Goal: Task Accomplishment & Management: Complete application form

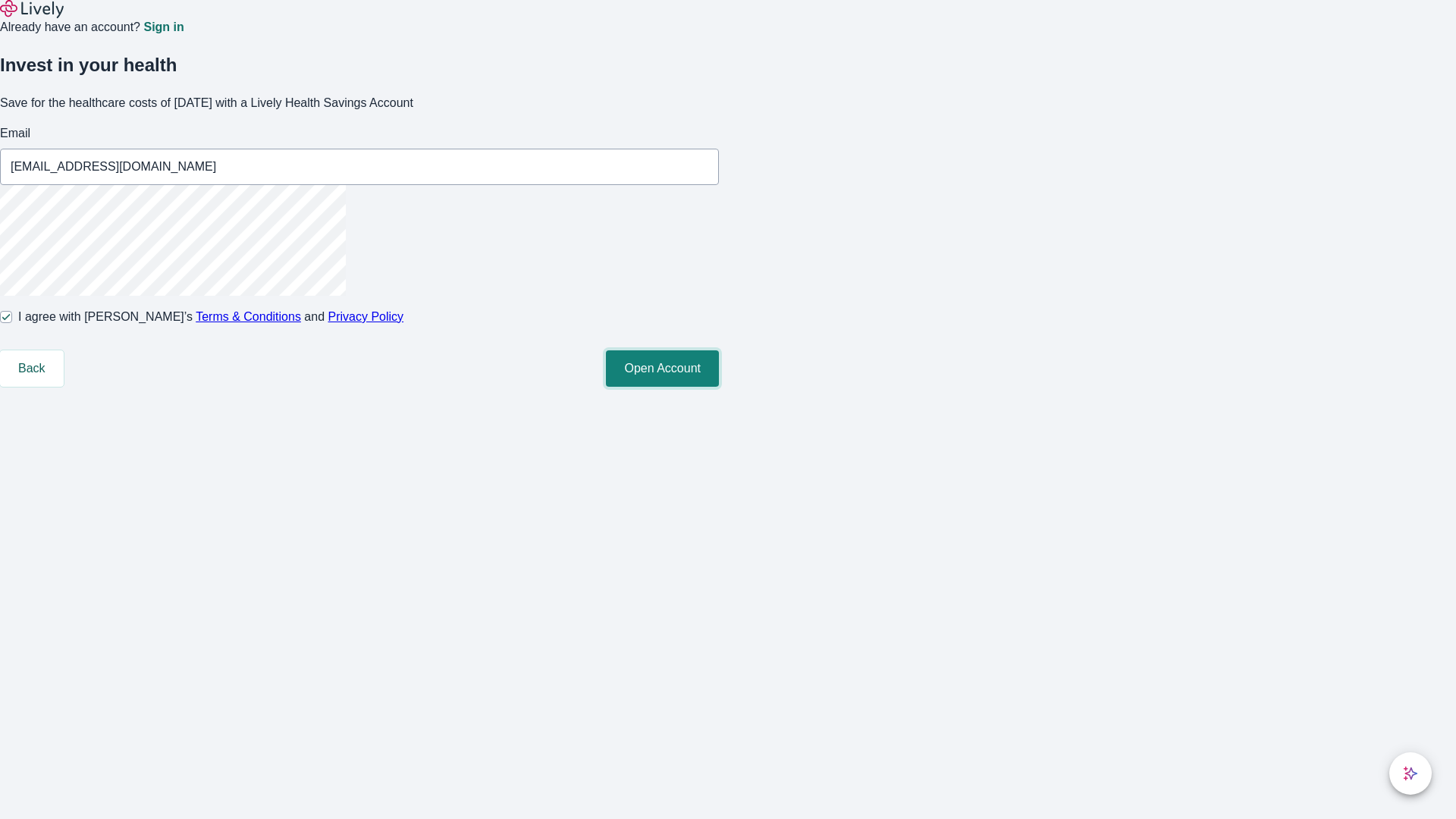
click at [719, 387] on button "Open Account" at bounding box center [663, 367] width 113 height 36
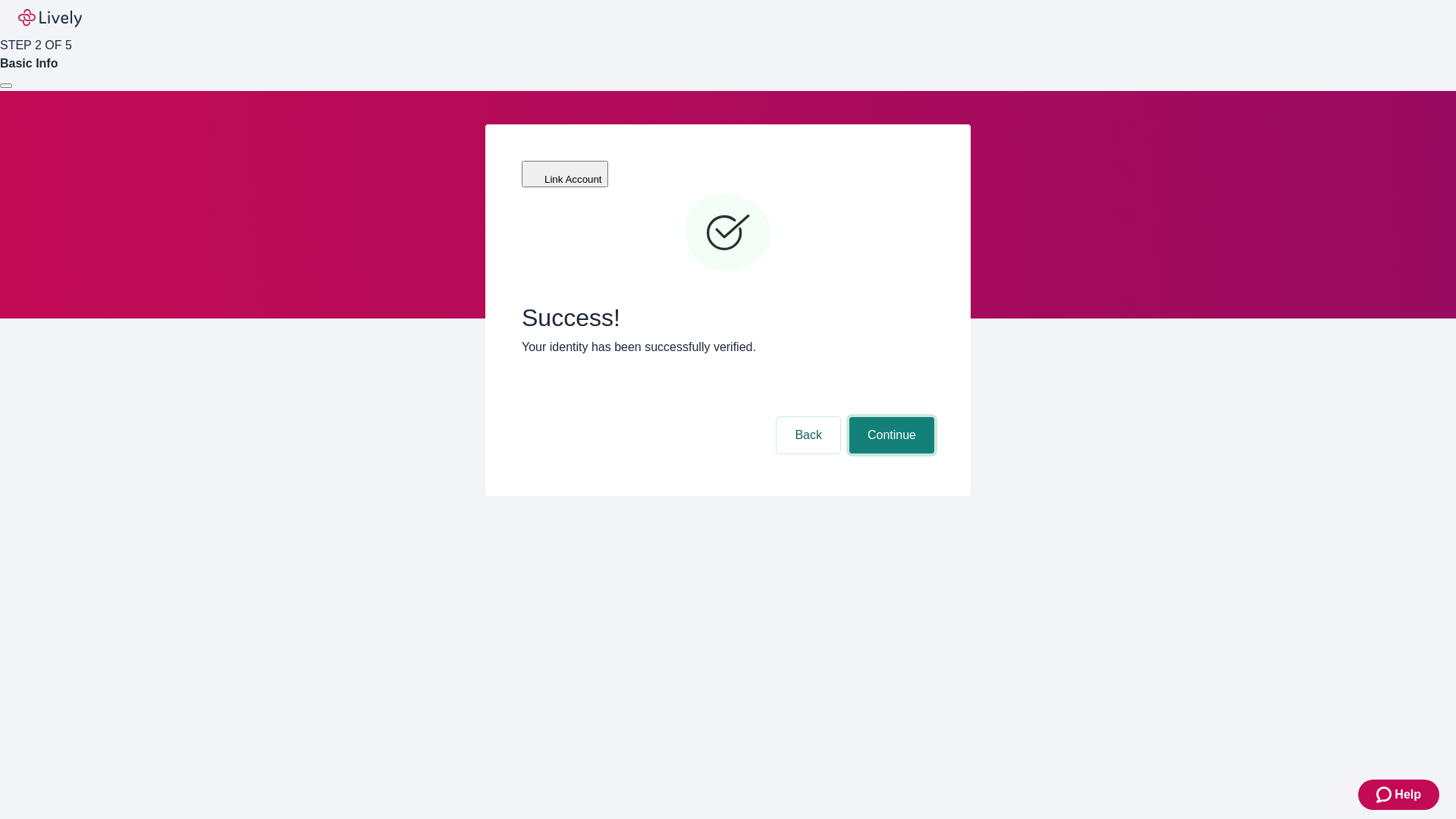
click at [890, 417] on button "Continue" at bounding box center [891, 435] width 85 height 36
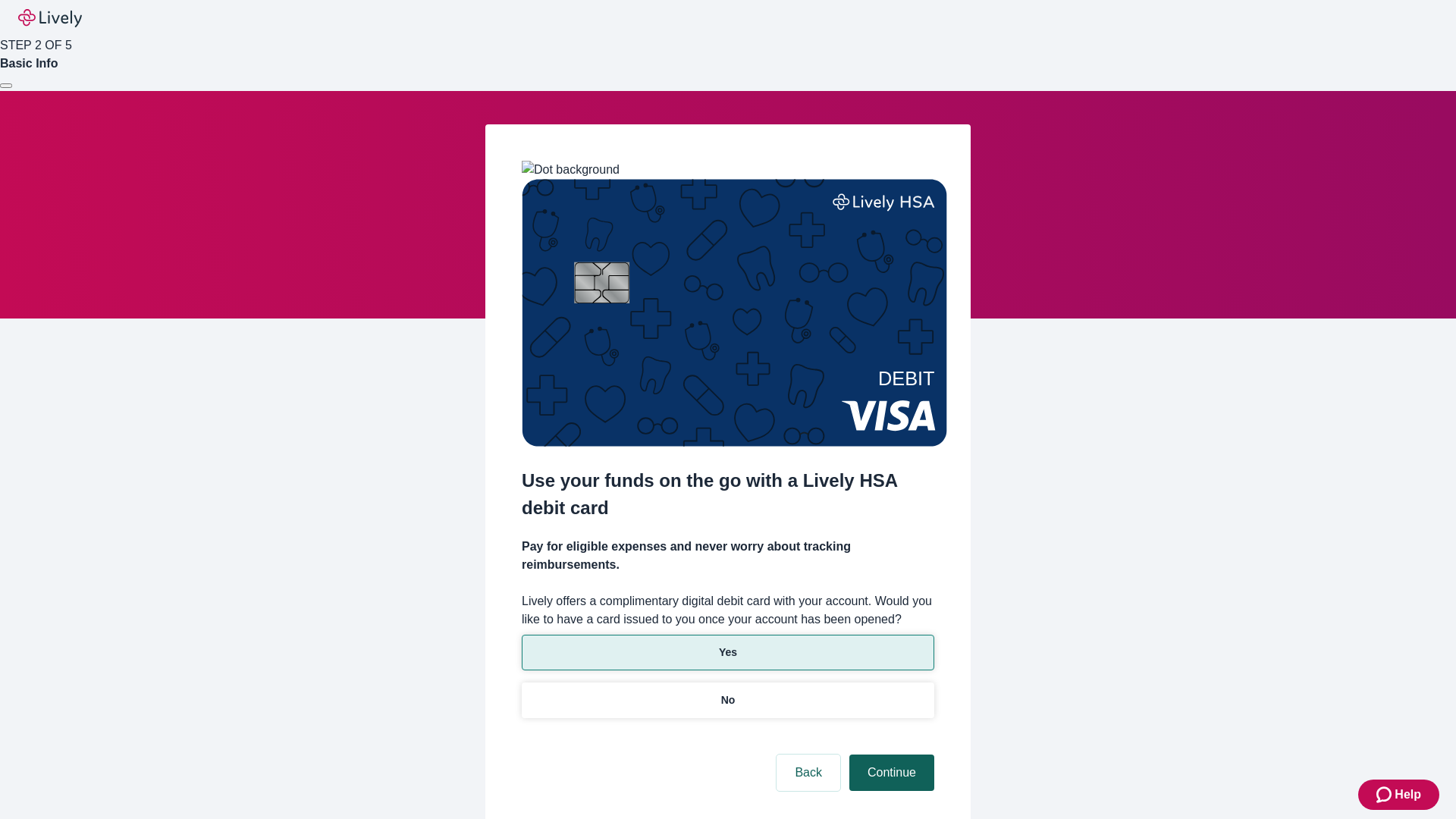
click at [728, 692] on p "No" at bounding box center [728, 700] width 15 height 16
click at [890, 754] on button "Continue" at bounding box center [891, 772] width 85 height 36
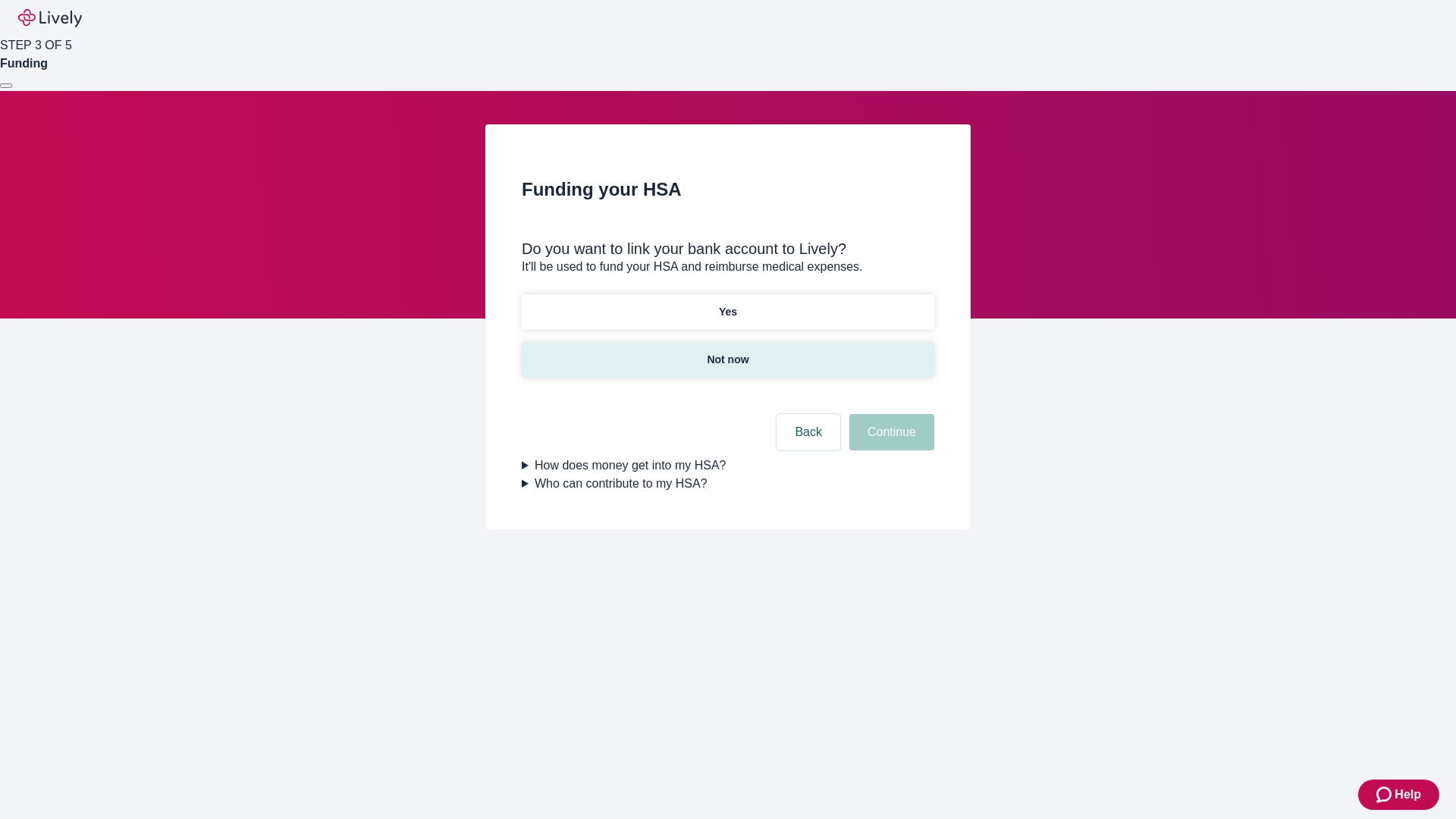
click at [728, 352] on p "Not now" at bounding box center [727, 359] width 42 height 16
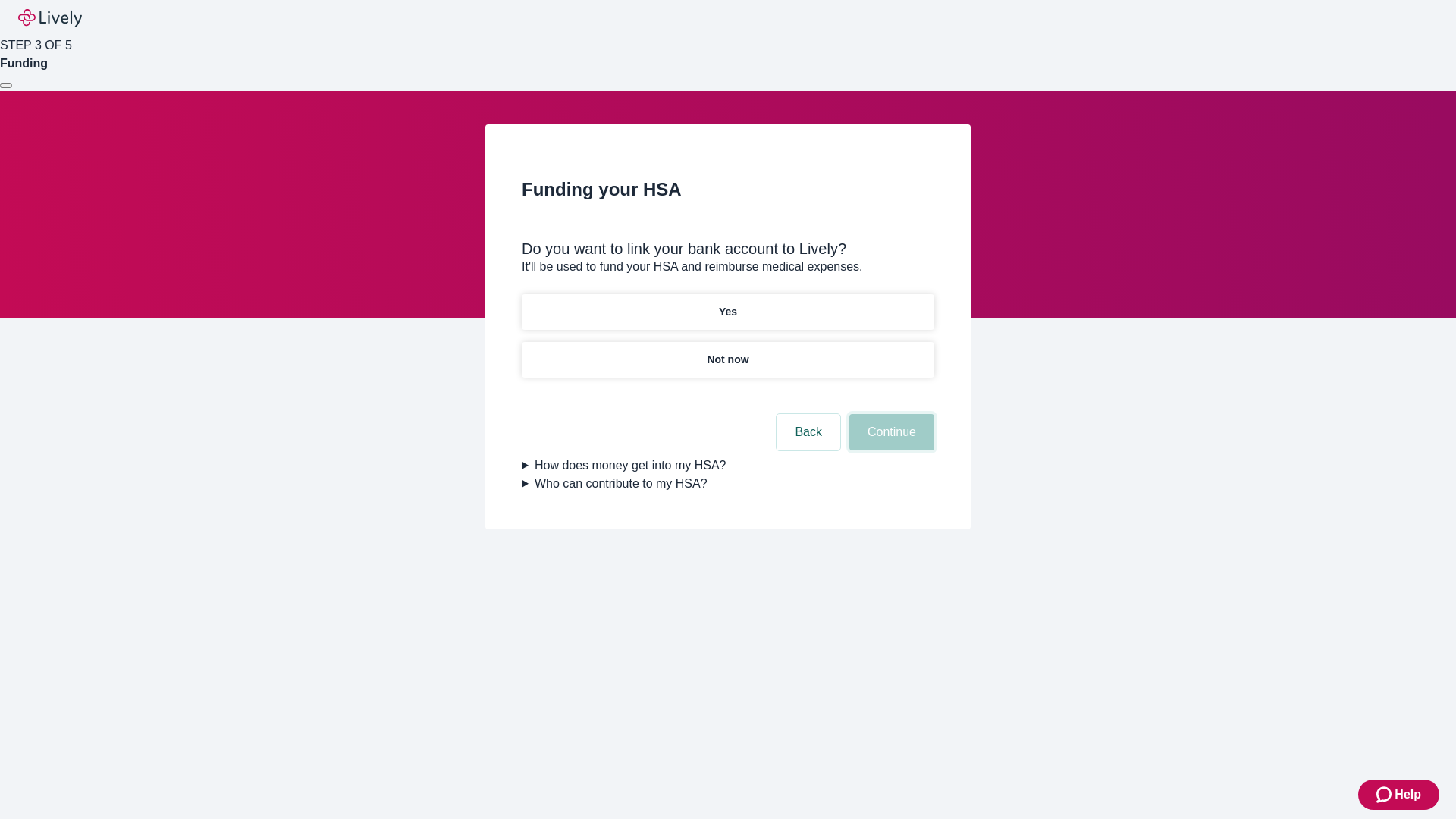
click at [890, 441] on button "Continue" at bounding box center [891, 431] width 85 height 36
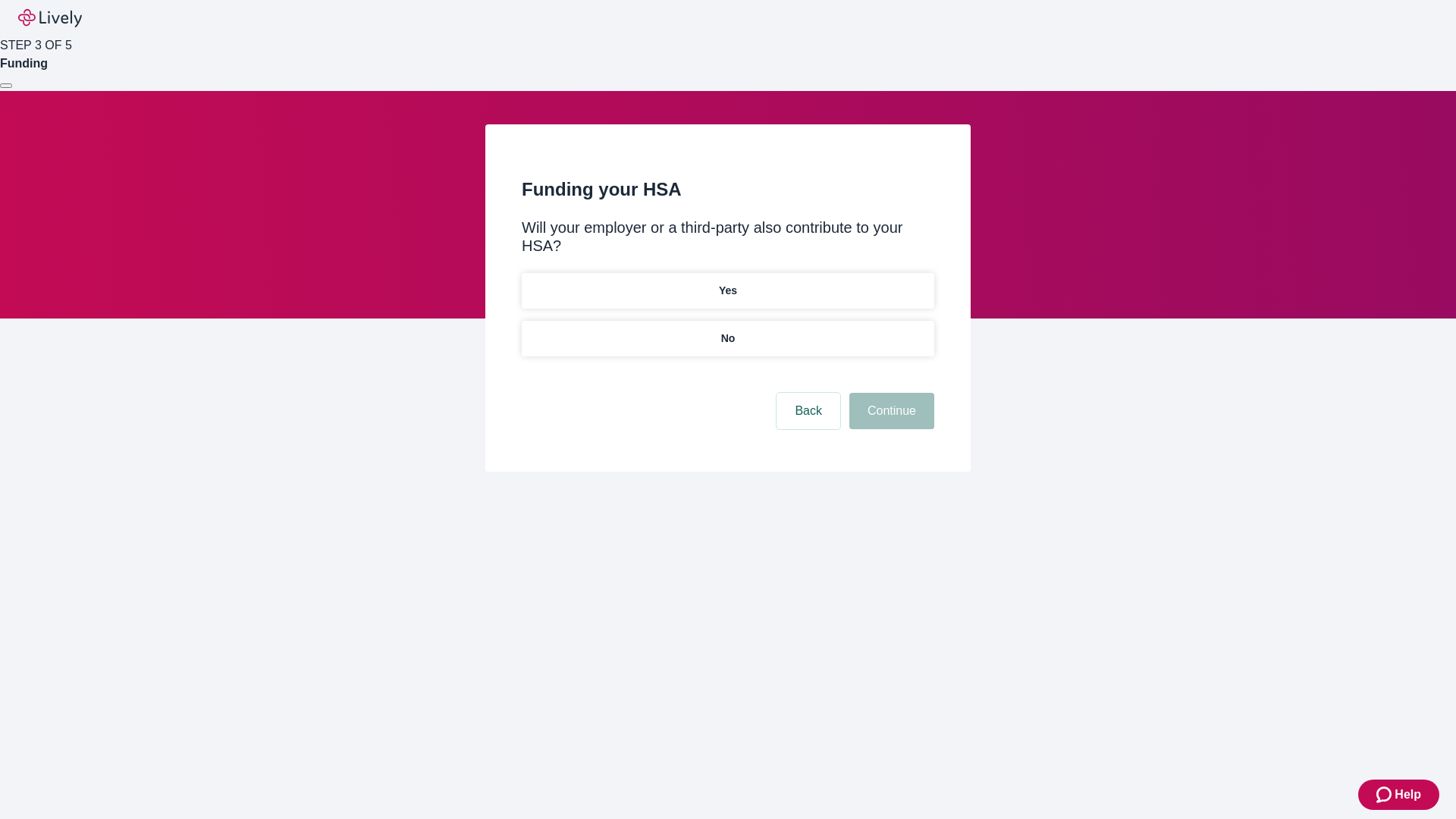
click at [728, 330] on p "No" at bounding box center [728, 338] width 15 height 16
click at [890, 392] on button "Continue" at bounding box center [891, 410] width 85 height 36
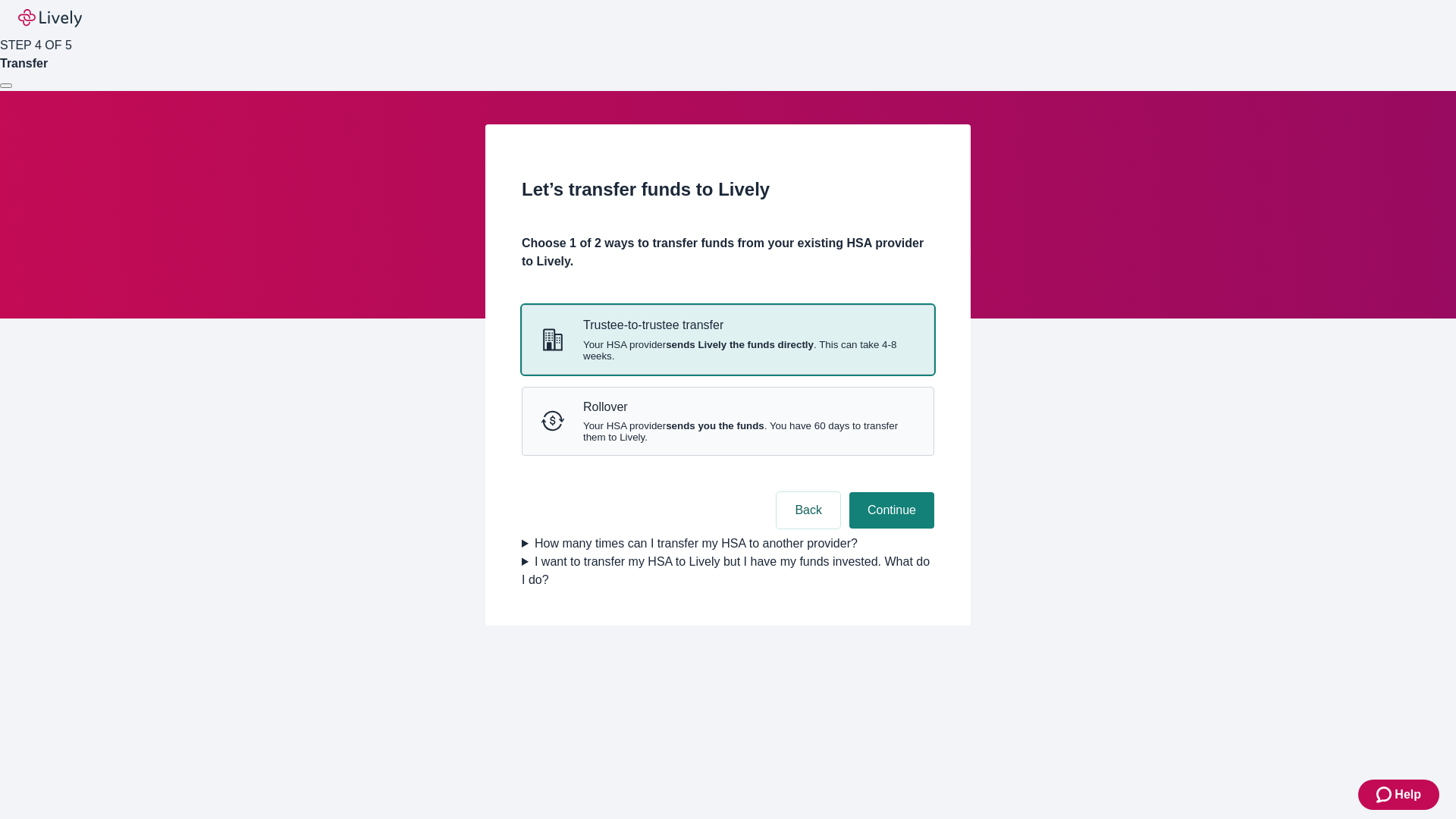
click at [728, 350] on strong "sends Lively the funds directly" at bounding box center [740, 344] width 148 height 11
click at [890, 528] on button "Continue" at bounding box center [891, 510] width 85 height 36
